Goal: Browse casually

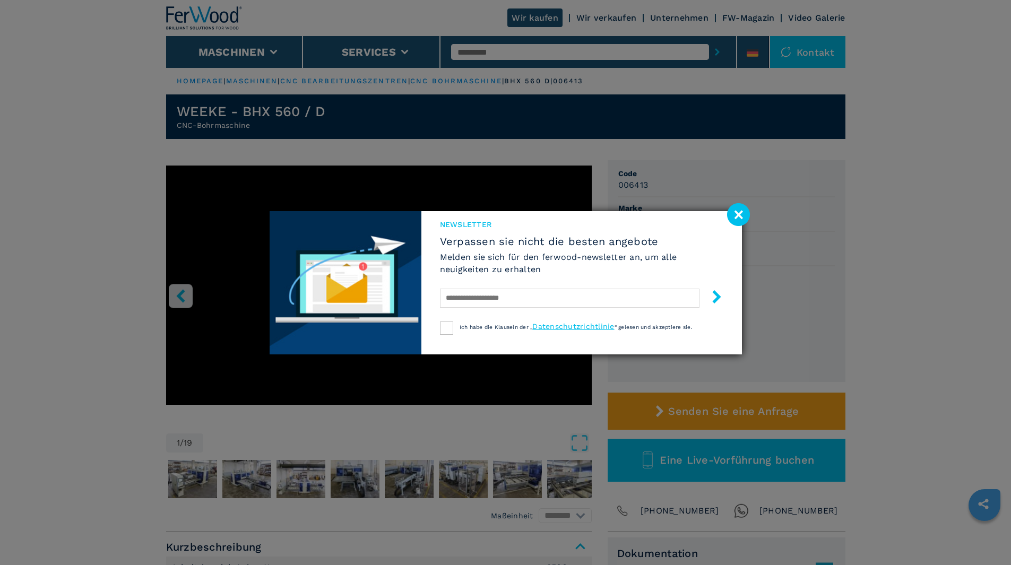
click at [738, 214] on image at bounding box center [738, 214] width 23 height 23
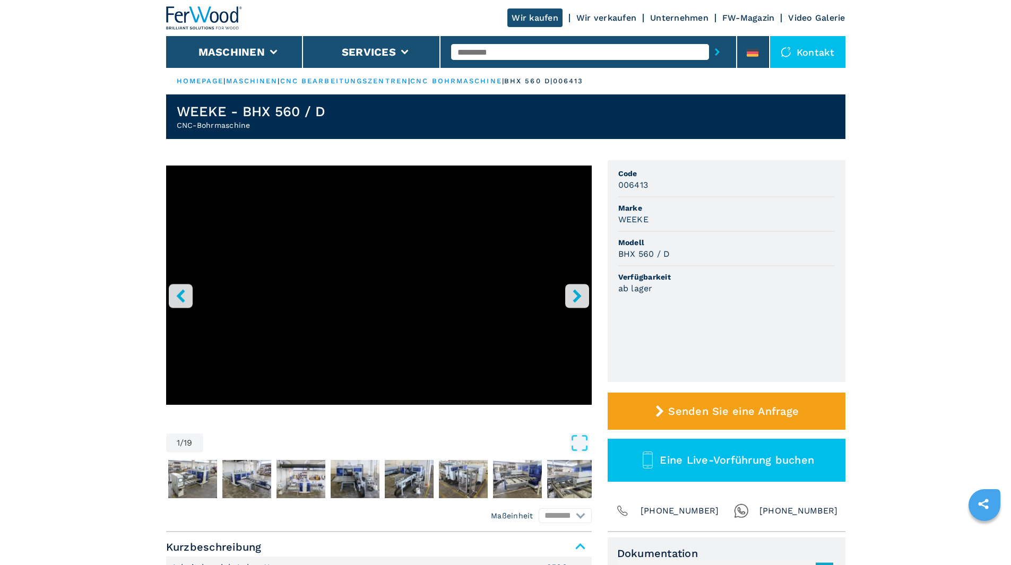
click at [576, 291] on icon "right-button" at bounding box center [576, 295] width 13 height 13
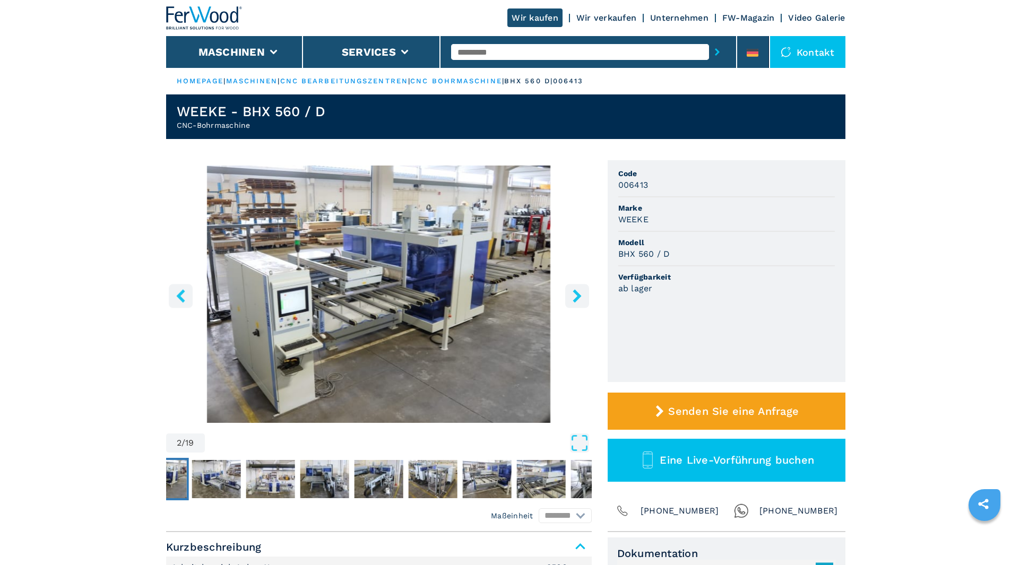
click at [577, 292] on icon "right-button" at bounding box center [576, 295] width 8 height 13
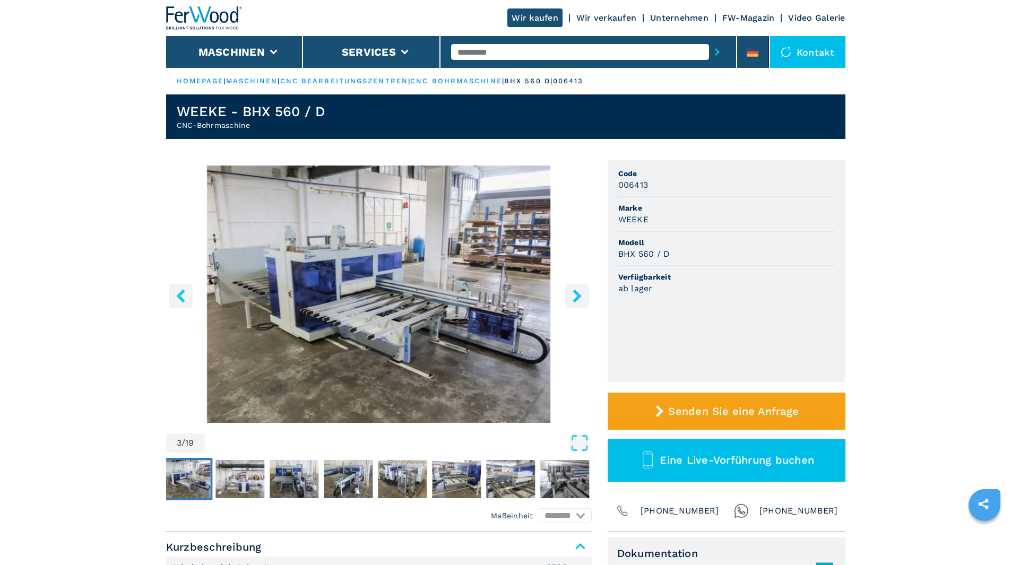
click at [577, 293] on icon "right-button" at bounding box center [576, 295] width 8 height 13
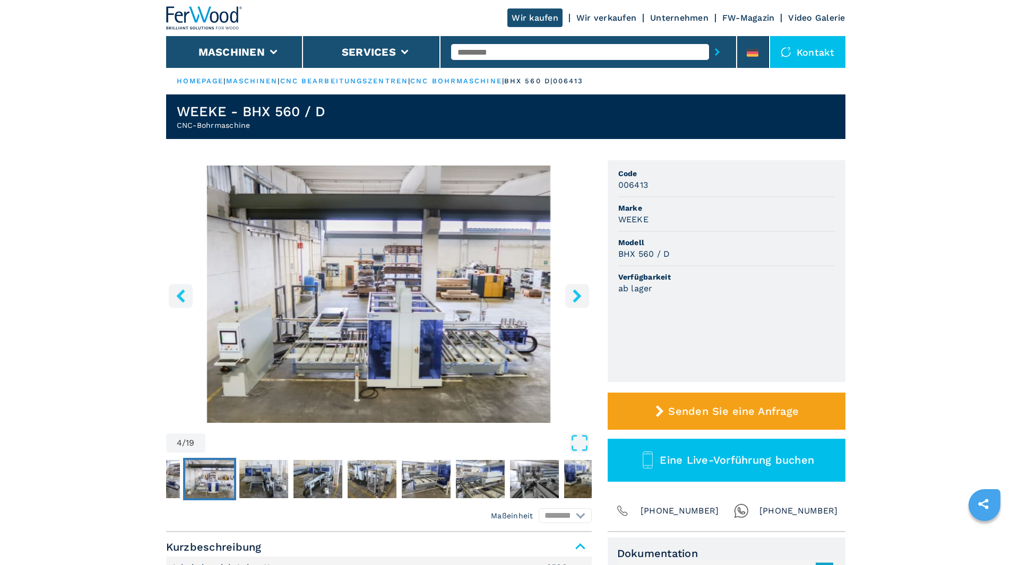
click at [577, 293] on icon "right-button" at bounding box center [576, 295] width 8 height 13
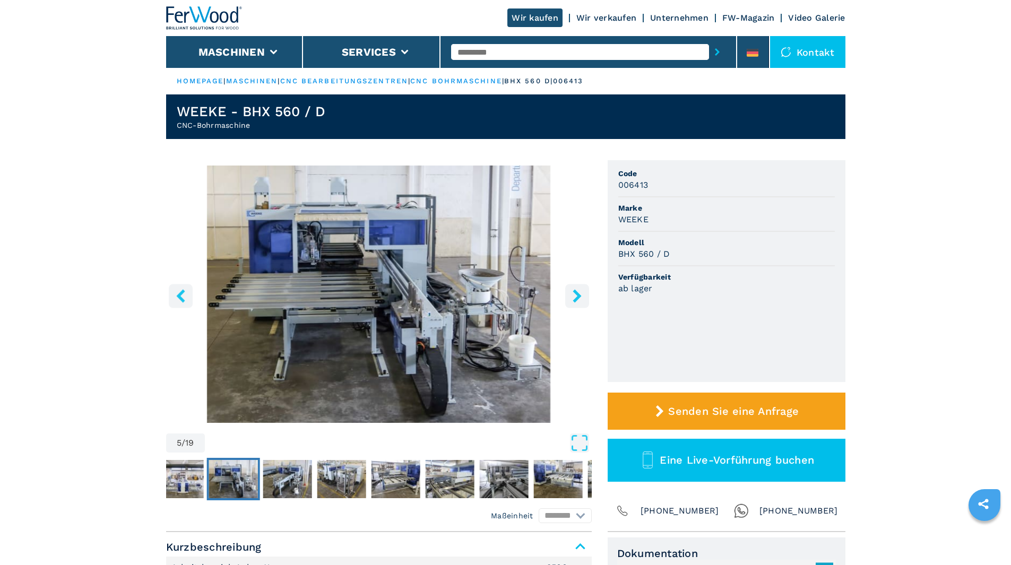
click at [577, 293] on icon "right-button" at bounding box center [576, 295] width 8 height 13
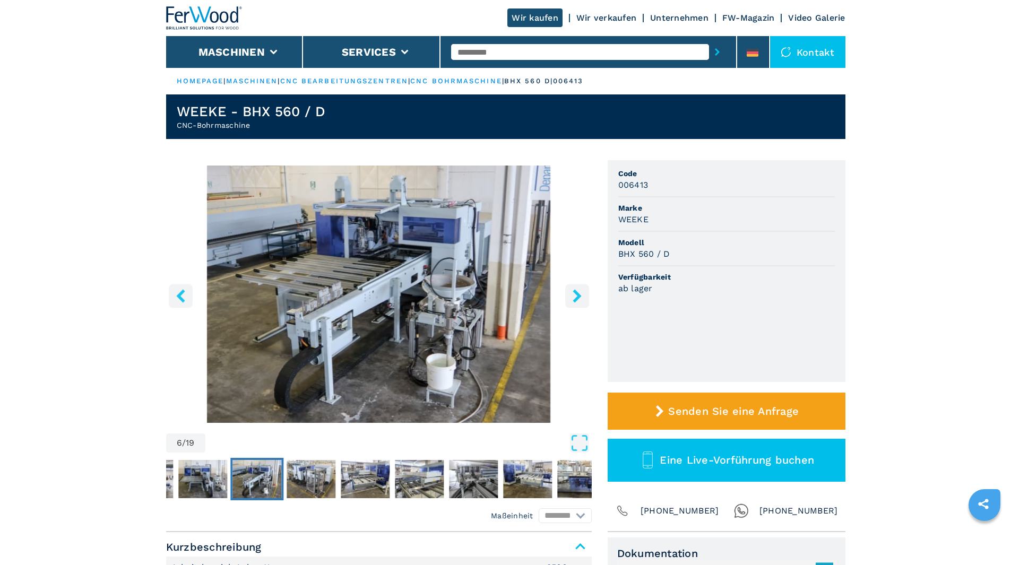
click at [577, 293] on icon "right-button" at bounding box center [576, 295] width 8 height 13
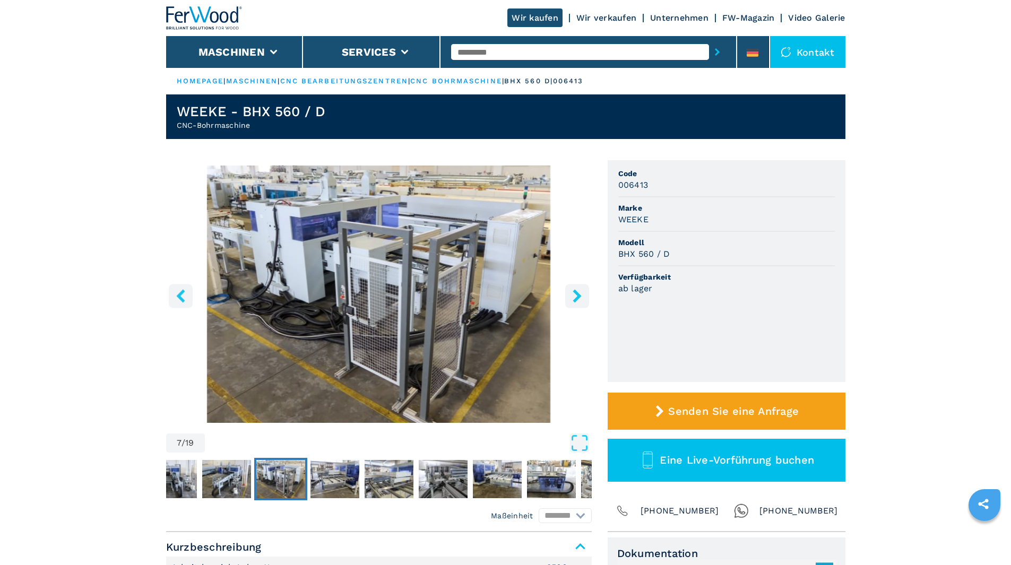
click at [577, 293] on icon "right-button" at bounding box center [576, 295] width 8 height 13
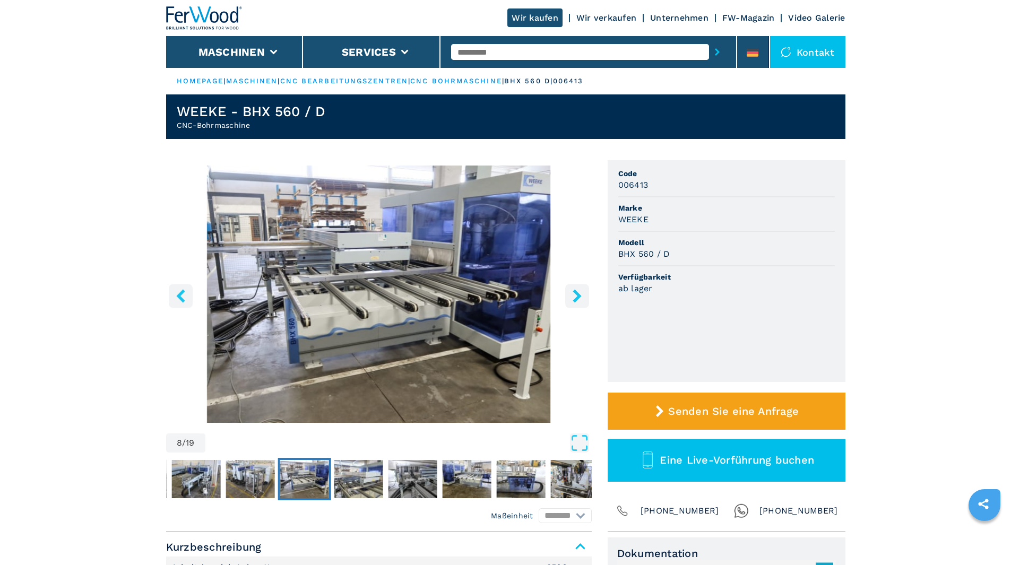
click at [577, 293] on icon "right-button" at bounding box center [576, 295] width 8 height 13
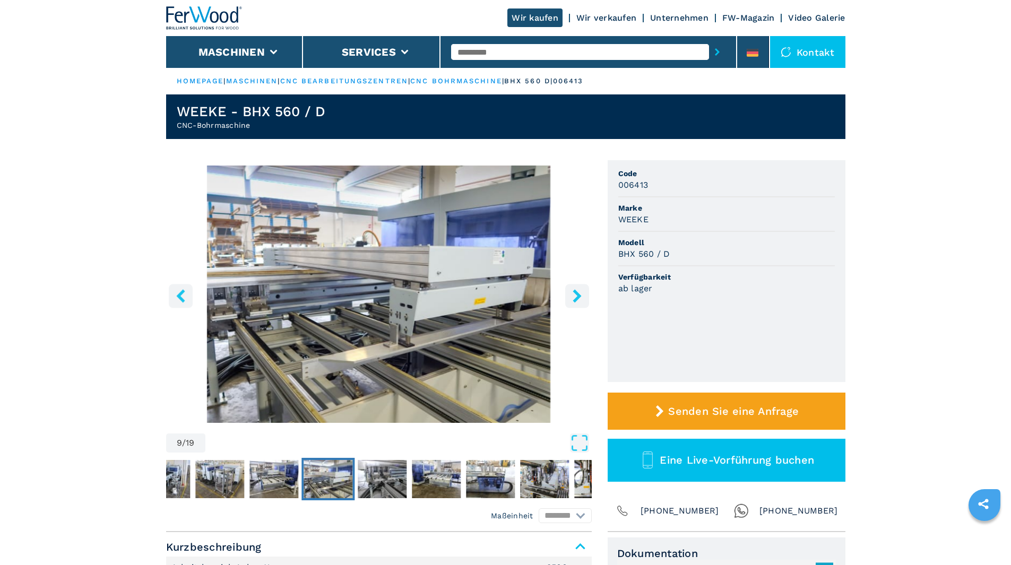
click at [577, 293] on icon "right-button" at bounding box center [576, 295] width 8 height 13
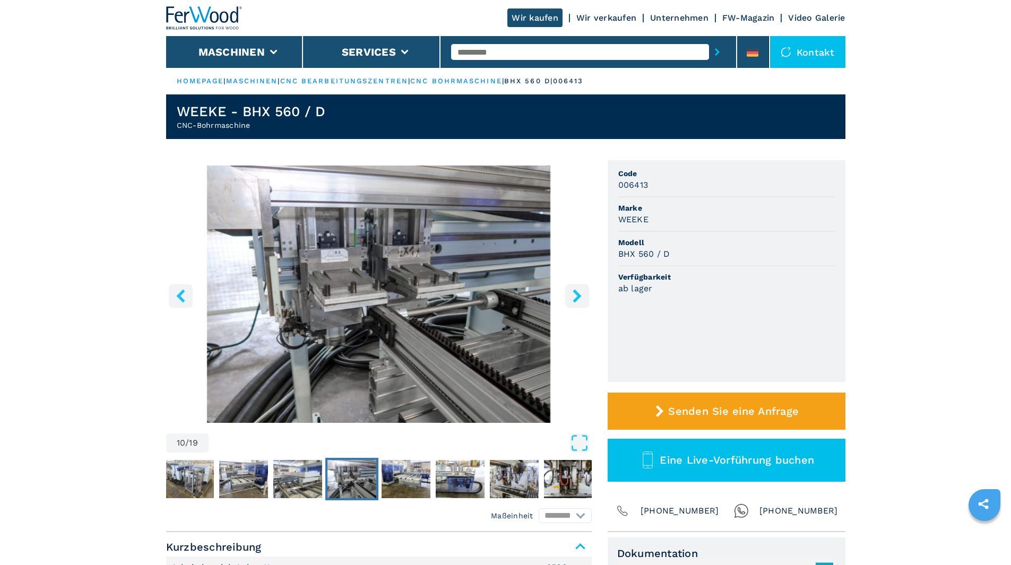
click at [577, 293] on icon "right-button" at bounding box center [576, 295] width 8 height 13
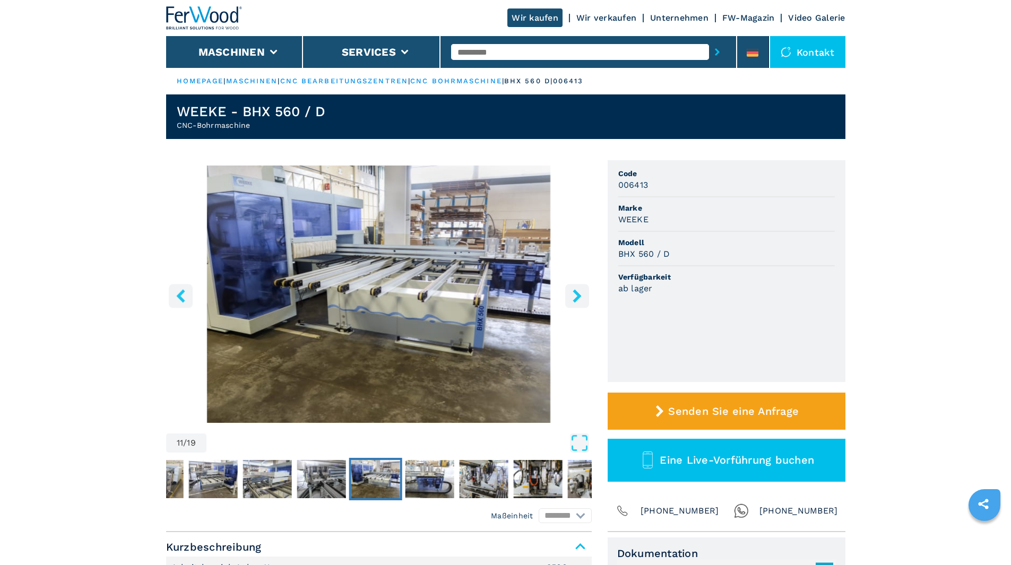
click at [577, 293] on icon "right-button" at bounding box center [576, 295] width 8 height 13
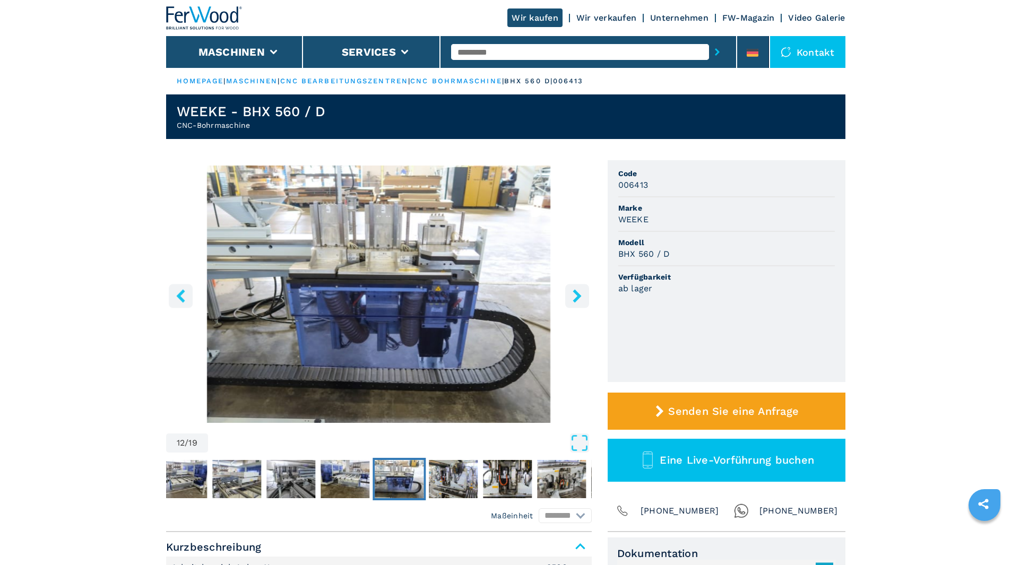
click at [577, 293] on icon "right-button" at bounding box center [576, 295] width 8 height 13
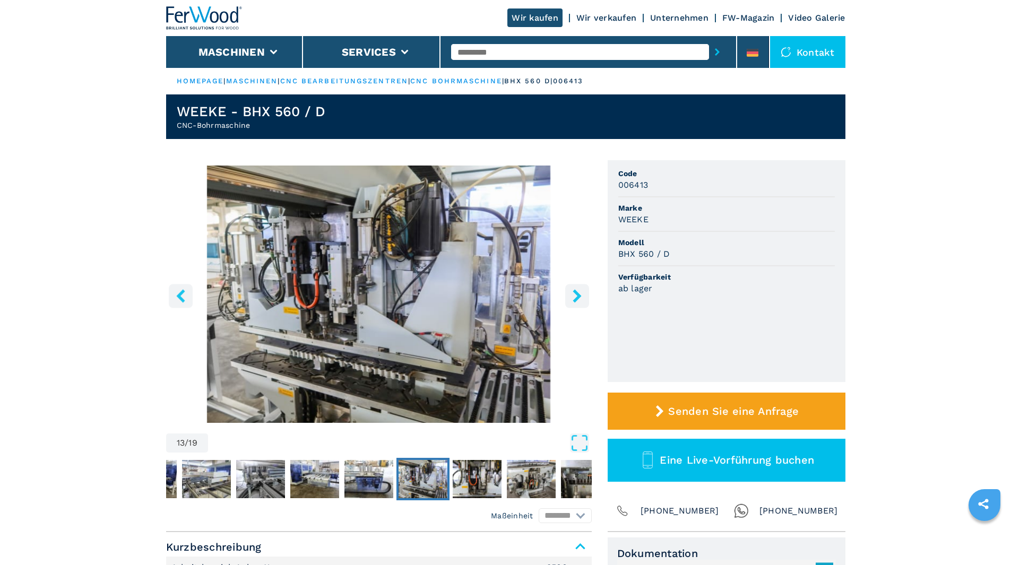
click at [577, 293] on icon "right-button" at bounding box center [576, 295] width 8 height 13
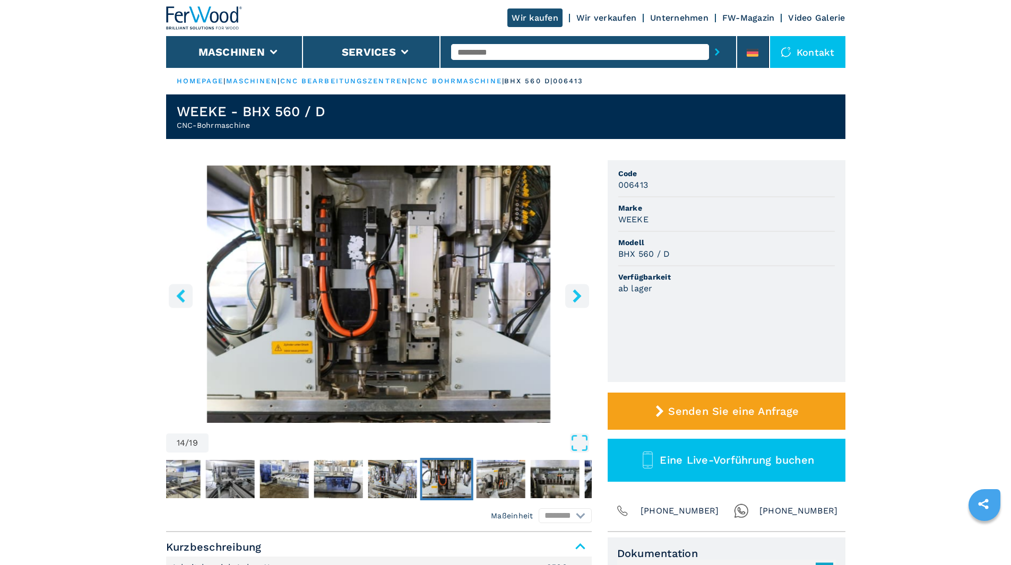
click at [577, 293] on icon "right-button" at bounding box center [576, 295] width 8 height 13
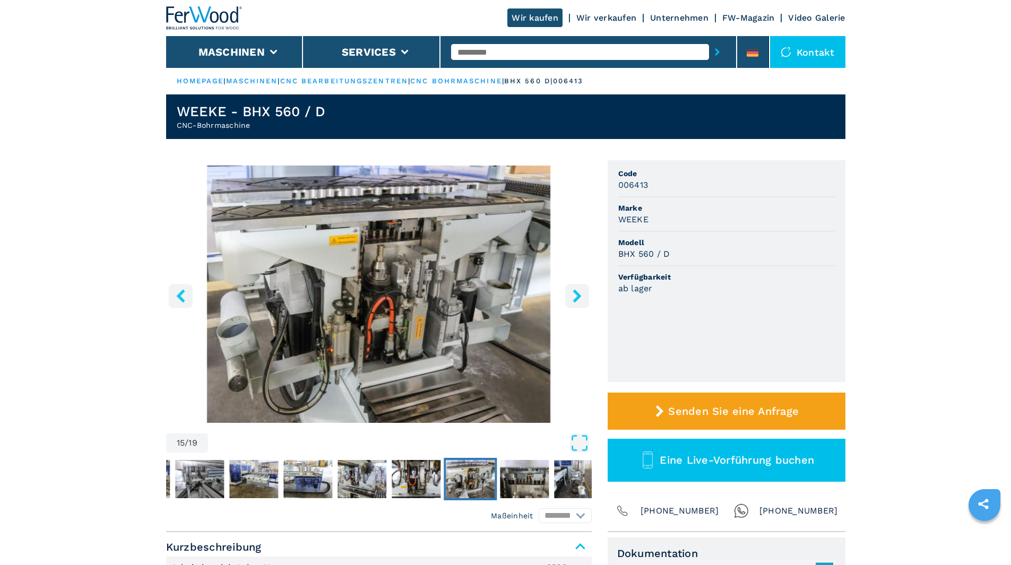
click at [577, 293] on icon "right-button" at bounding box center [576, 295] width 8 height 13
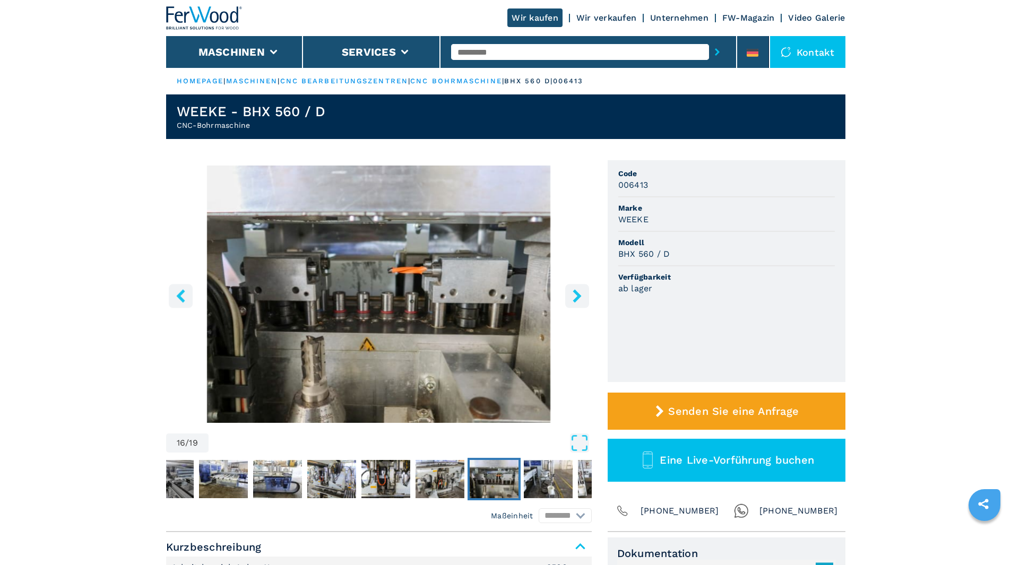
click at [577, 293] on icon "right-button" at bounding box center [576, 295] width 8 height 13
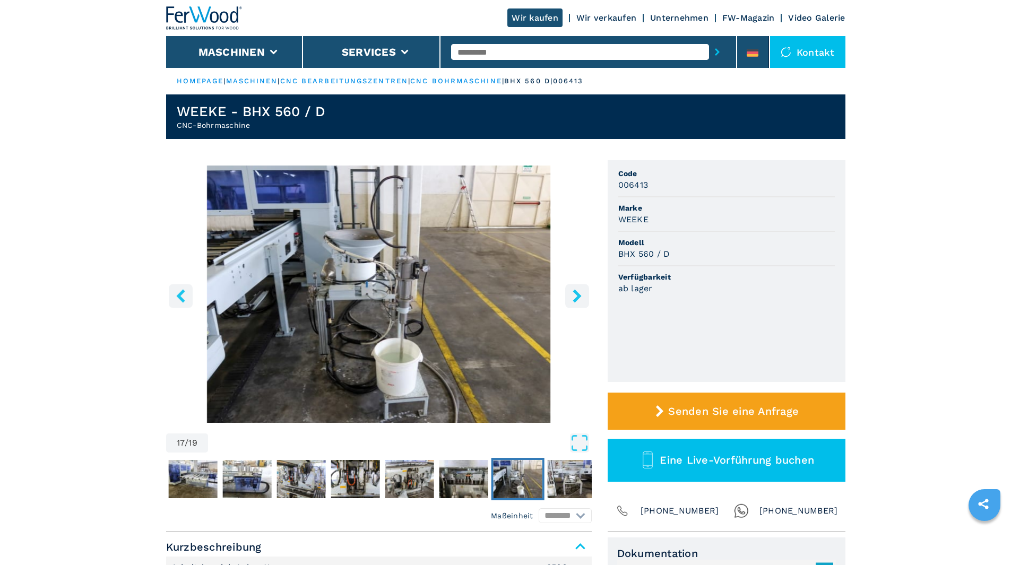
click at [577, 293] on icon "right-button" at bounding box center [576, 295] width 8 height 13
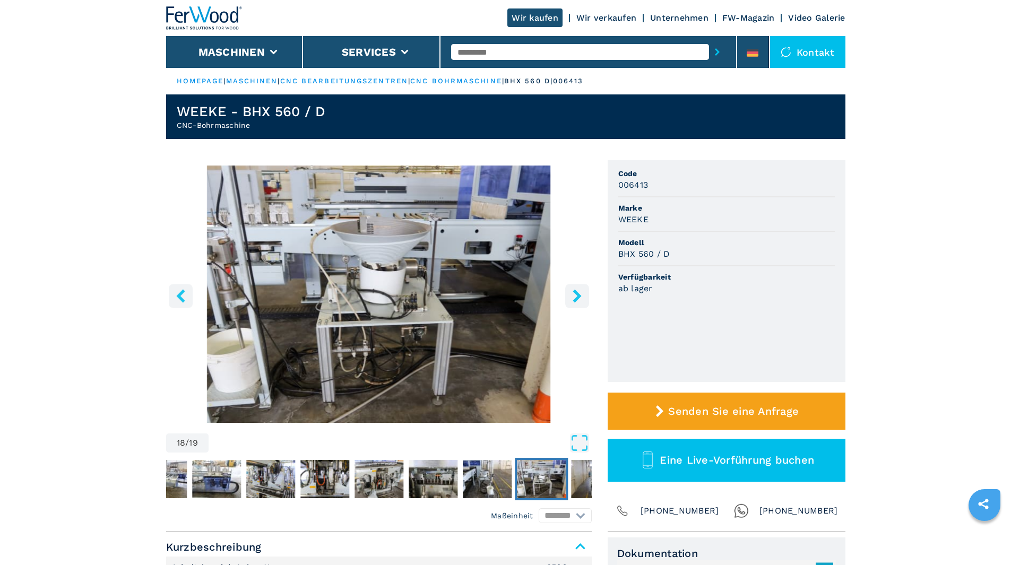
click at [577, 293] on icon "right-button" at bounding box center [576, 295] width 8 height 13
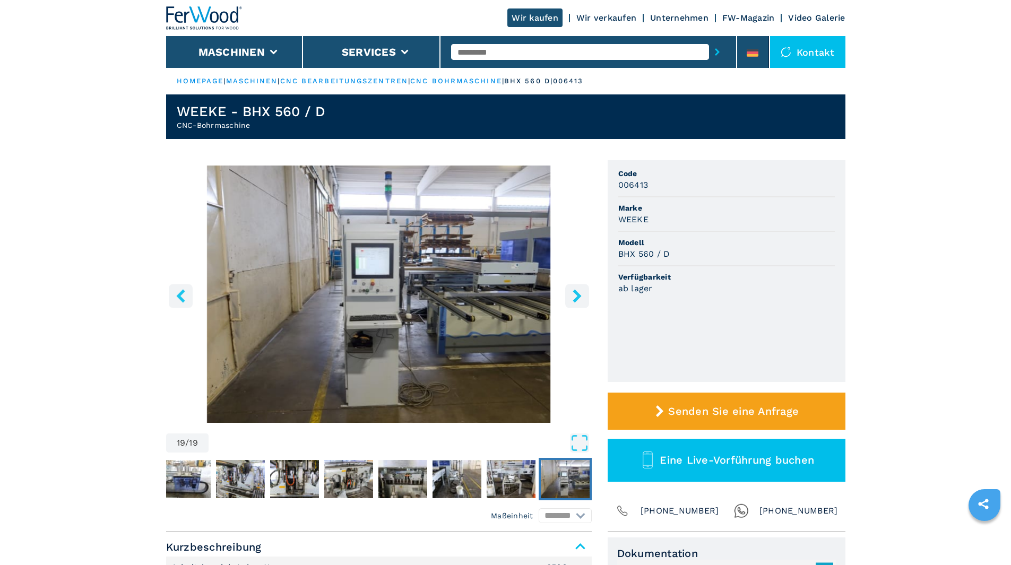
click at [577, 293] on icon "right-button" at bounding box center [576, 295] width 8 height 13
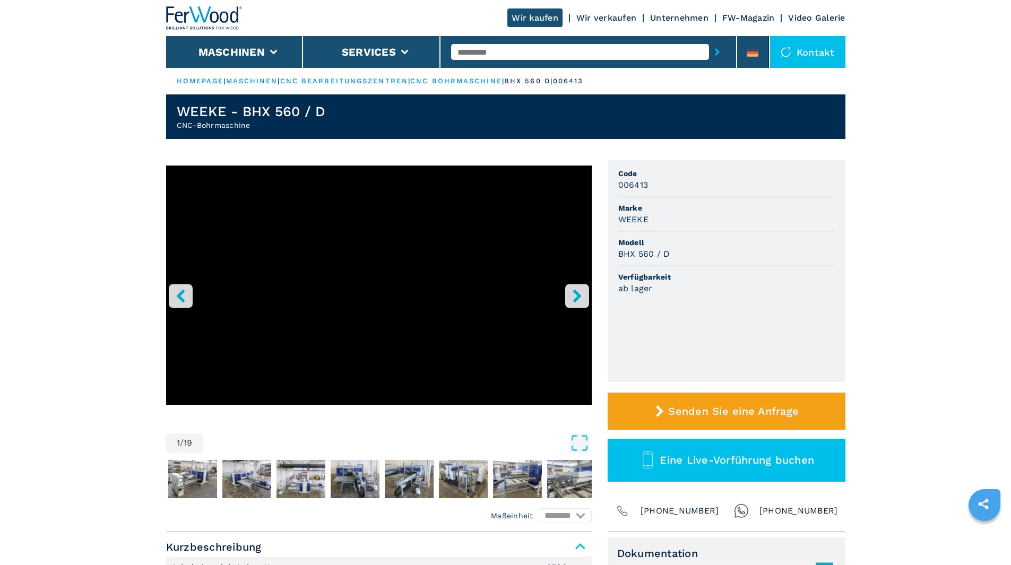
click at [577, 293] on icon "right-button" at bounding box center [576, 295] width 8 height 13
